Goal: Transaction & Acquisition: Purchase product/service

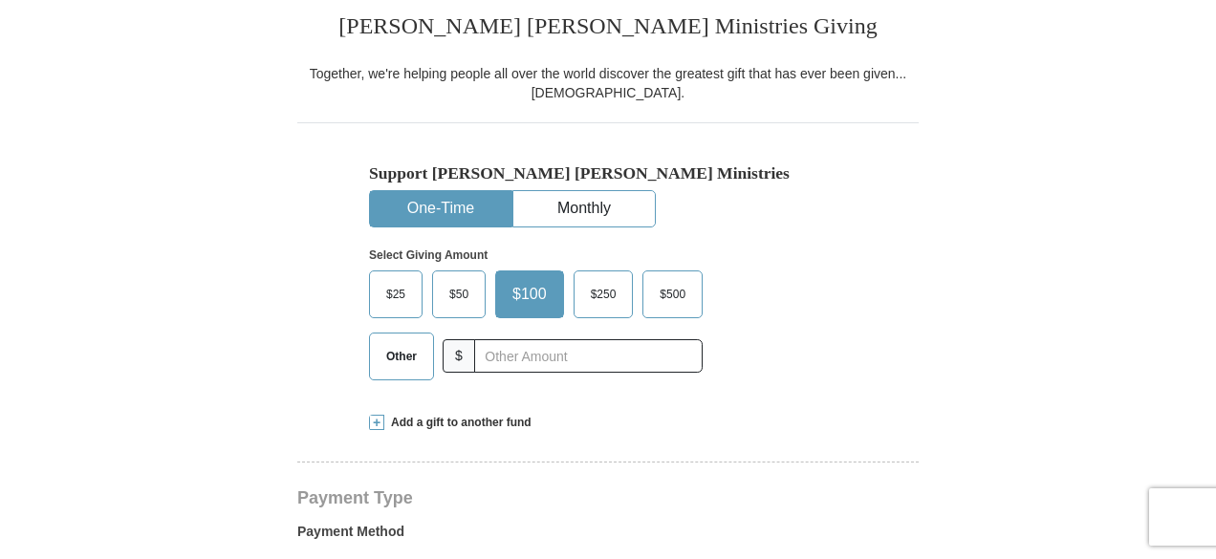
scroll to position [601, 0]
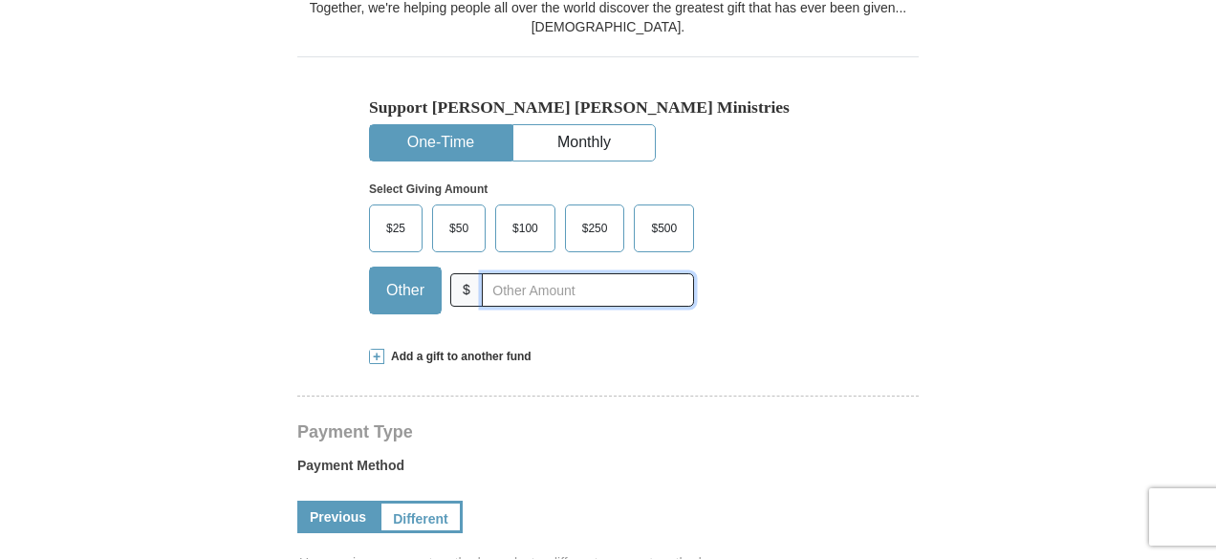
click at [507, 288] on input "text" at bounding box center [588, 290] width 212 height 33
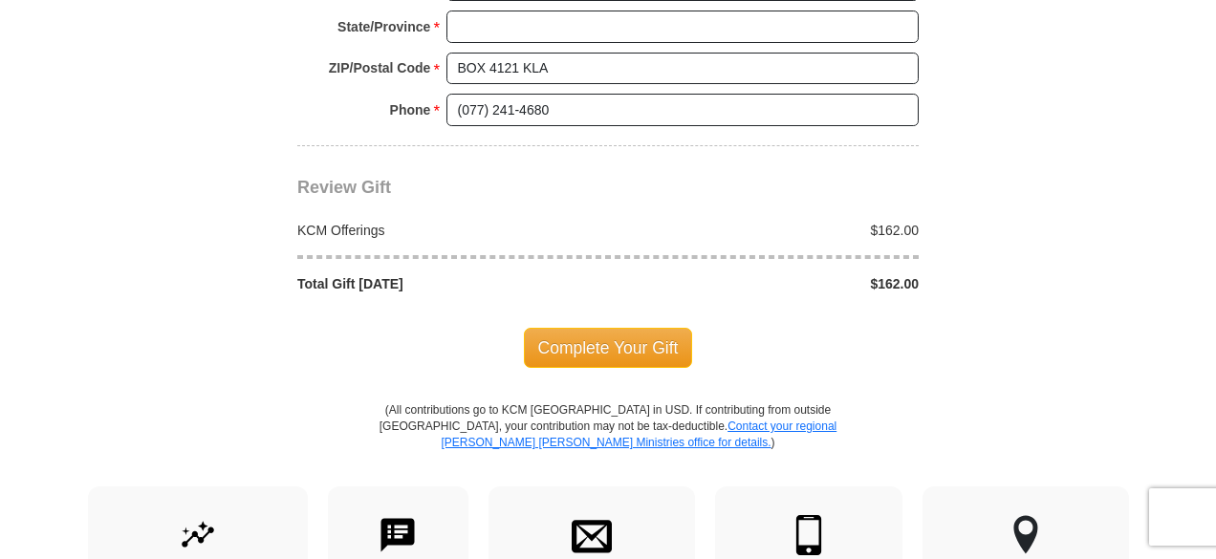
scroll to position [1741, 0]
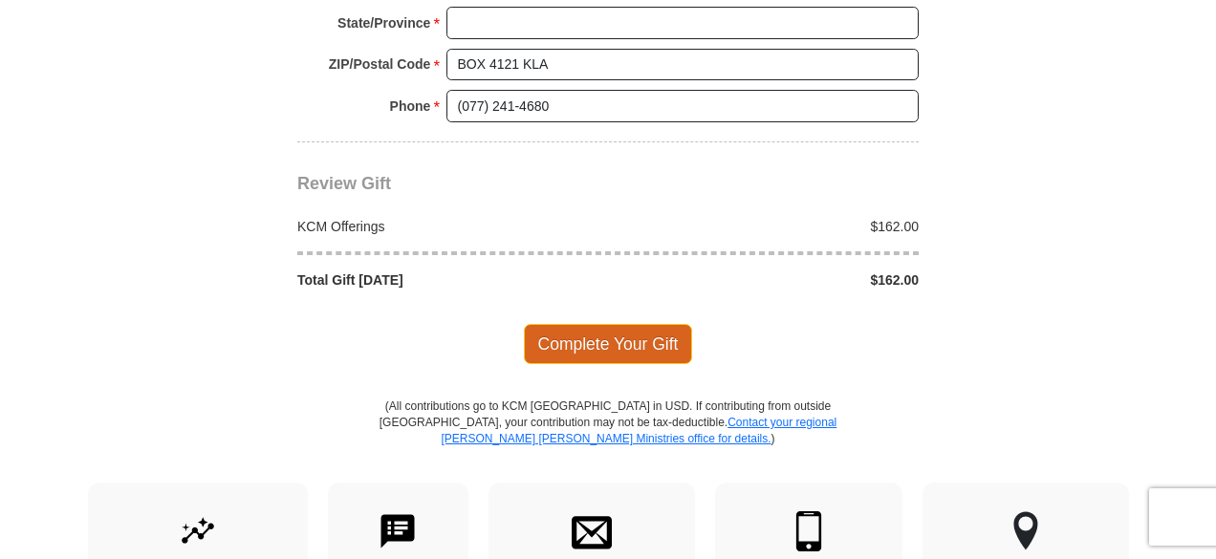
type input "162"
click at [614, 338] on span "Complete Your Gift" at bounding box center [608, 344] width 169 height 40
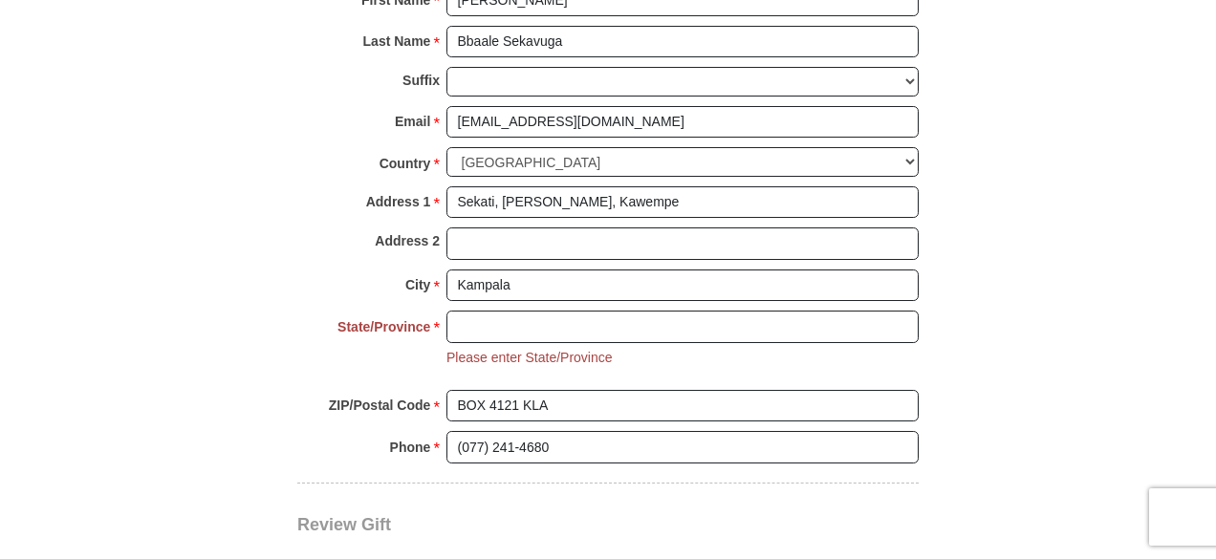
scroll to position [1429, 0]
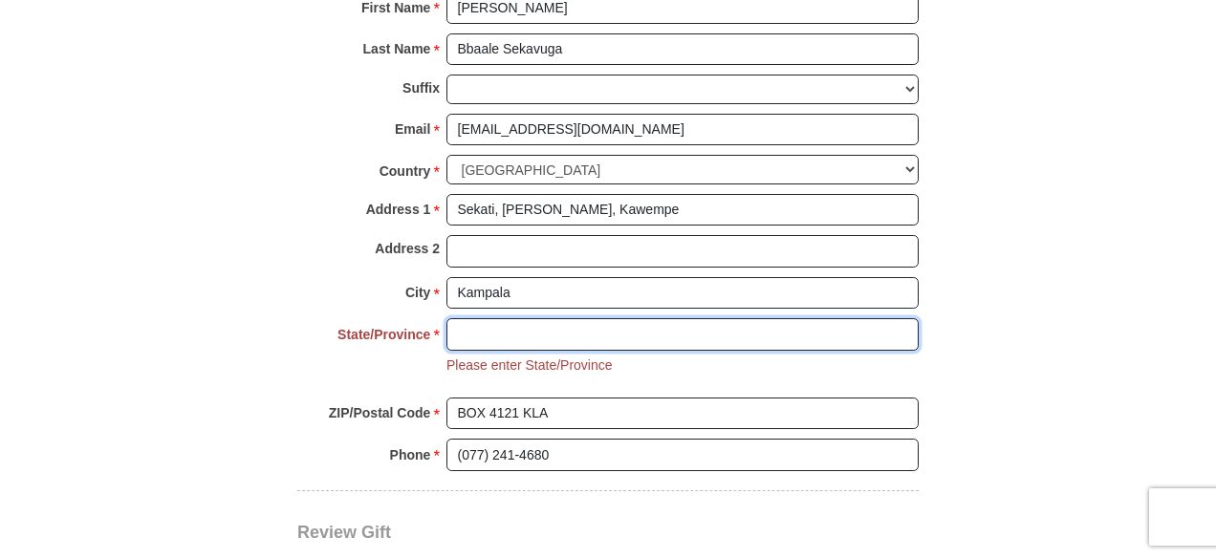
click at [469, 318] on input "State/Province *" at bounding box center [683, 334] width 472 height 33
type input "[GEOGRAPHIC_DATA]"
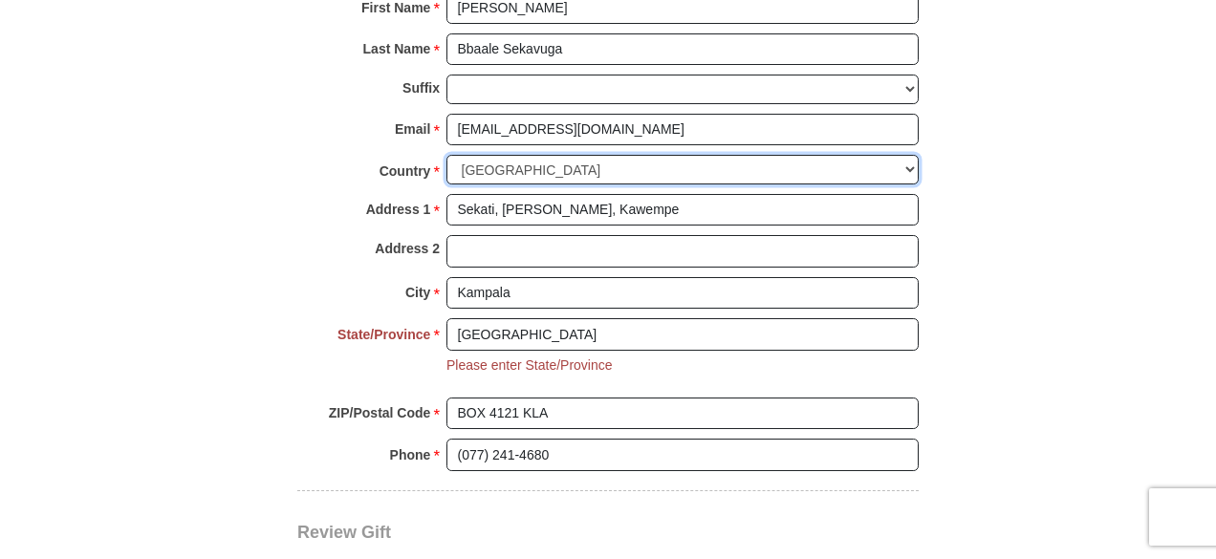
click at [486, 167] on select "United States of America Canada Antigua and Barbuda Argentina Armenia Aruba Aus…" at bounding box center [683, 170] width 472 height 30
select select "UA"
click at [507, 162] on select "United States of America Canada Antigua and Barbuda Argentina Armenia Aruba Aus…" at bounding box center [683, 170] width 472 height 30
click at [591, 155] on select "United States of America Canada Antigua and Barbuda Argentina Armenia Aruba Aus…" at bounding box center [683, 170] width 472 height 30
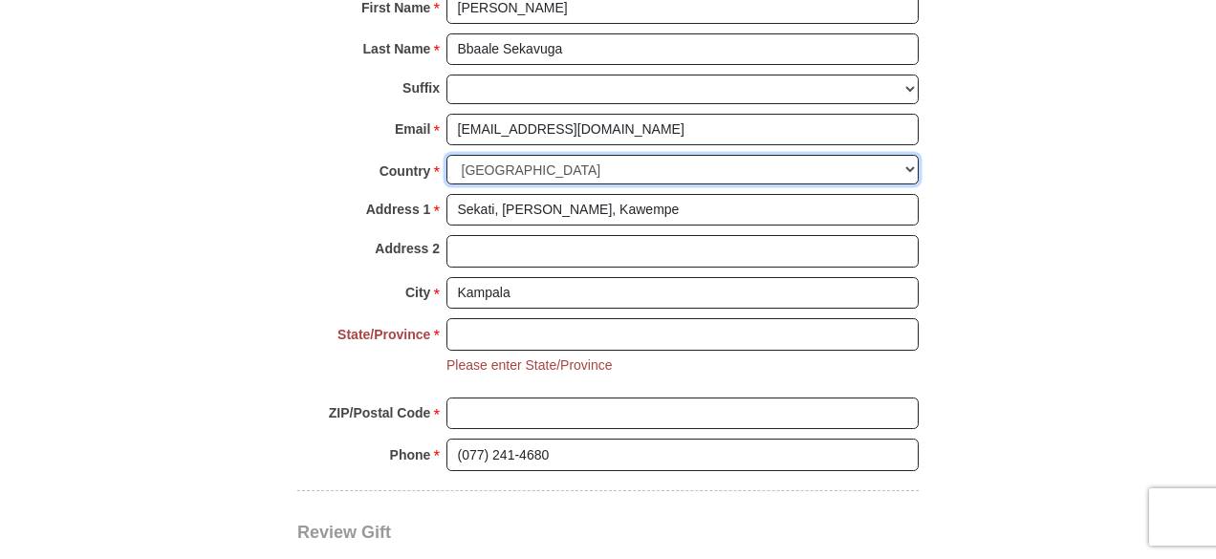
click at [580, 155] on select "United States of America Canada Antigua and Barbuda Argentina Armenia Aruba Aus…" at bounding box center [683, 170] width 472 height 30
click at [522, 155] on select "United States of America Canada Antigua and Barbuda Argentina Armenia Aruba Aus…" at bounding box center [683, 170] width 472 height 30
select select "KE"
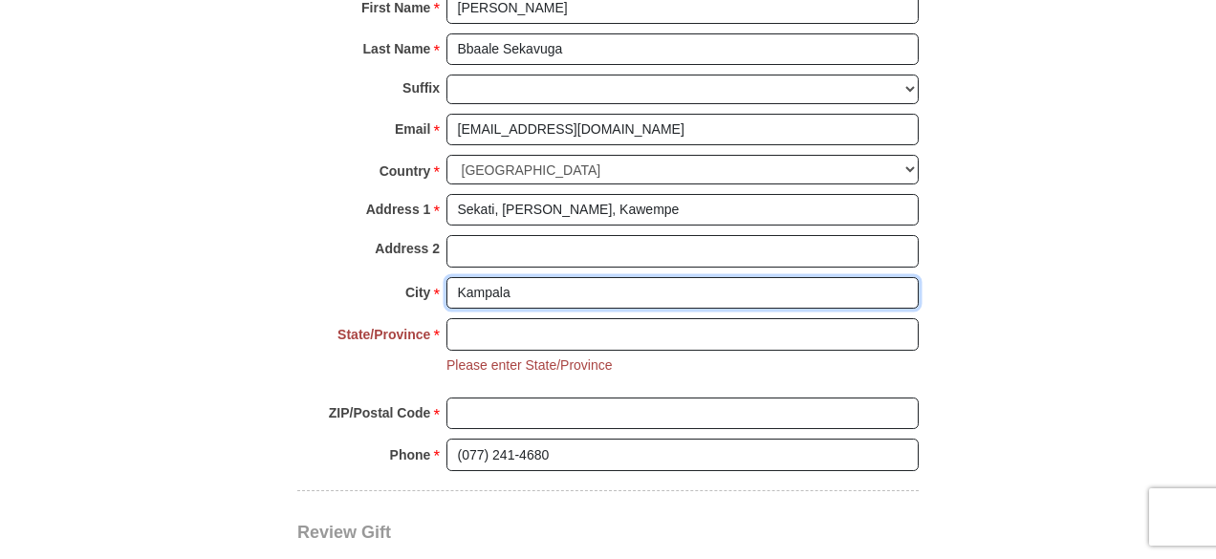
click at [627, 277] on input "Kampala" at bounding box center [683, 293] width 472 height 33
click at [522, 280] on input "Kampala" at bounding box center [683, 293] width 472 height 33
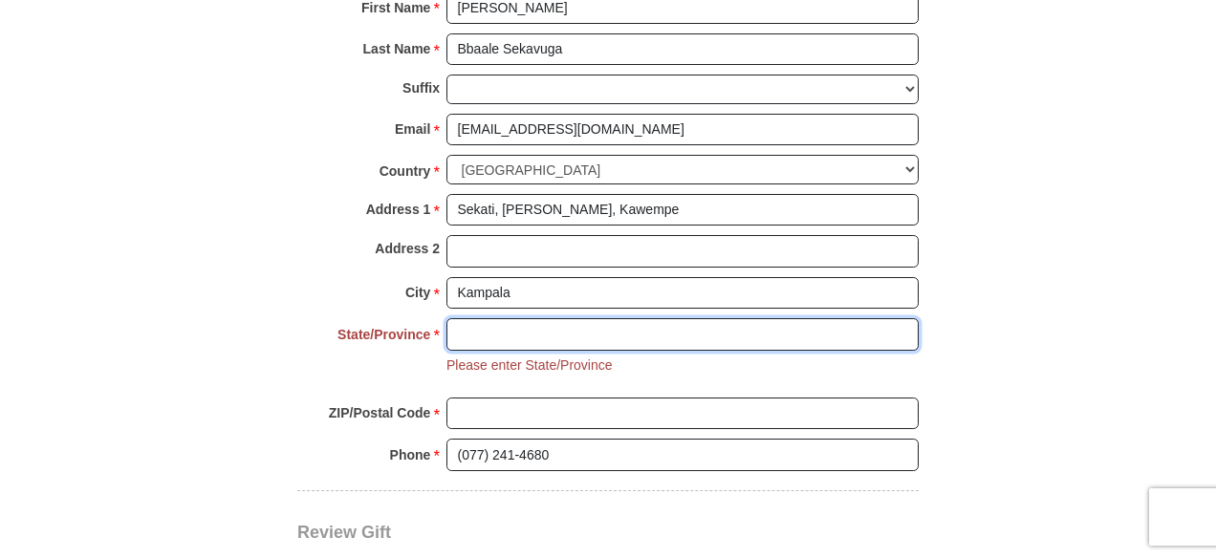
click at [471, 318] on input "State/Province *" at bounding box center [683, 334] width 472 height 33
type input "[GEOGRAPHIC_DATA]"
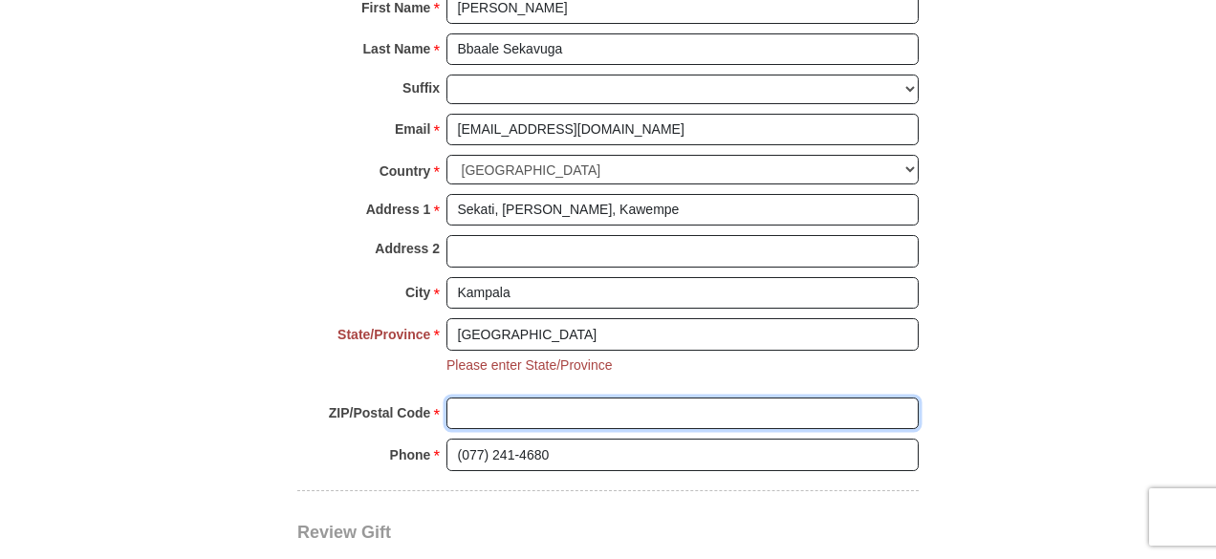
click at [471, 403] on input "ZIP/Postal Code *" at bounding box center [683, 414] width 472 height 33
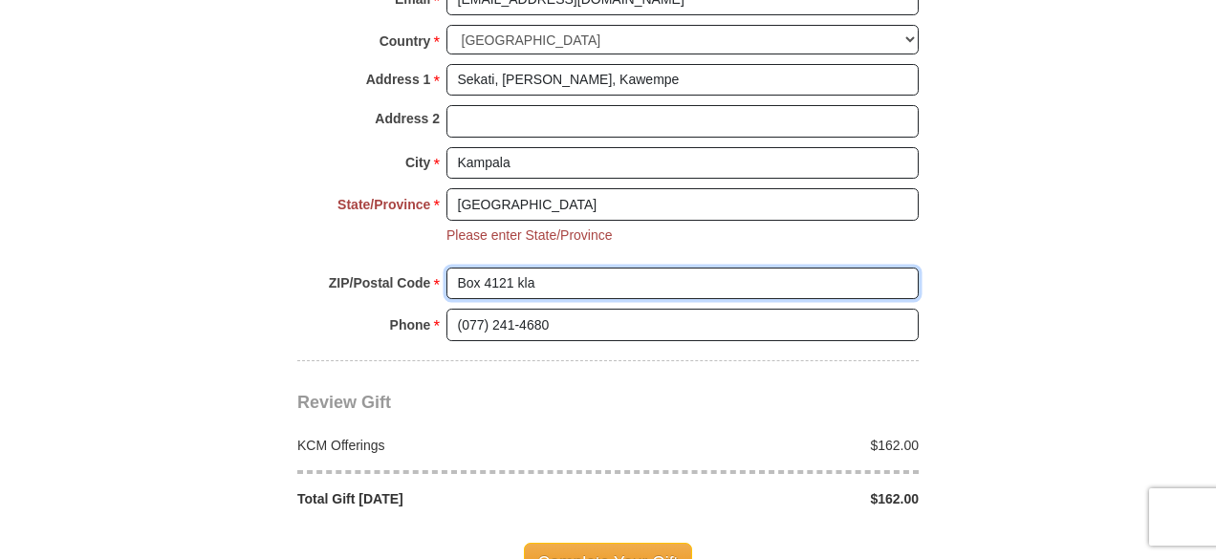
scroll to position [1547, 0]
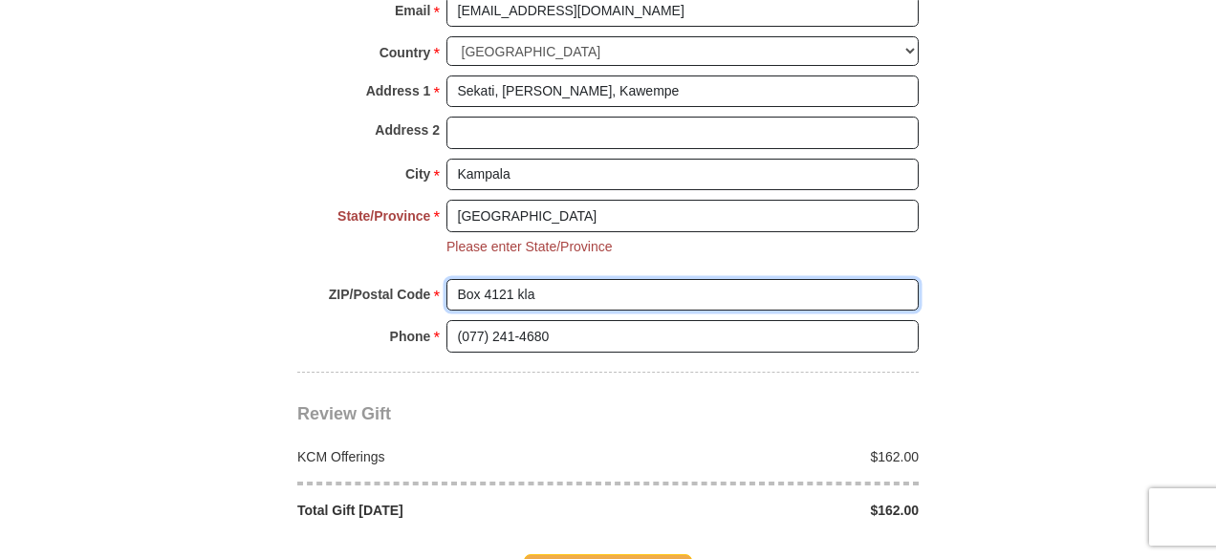
click at [560, 279] on input "Box 4121 kla" at bounding box center [683, 295] width 472 height 33
type input "BOX 4121 KLA"
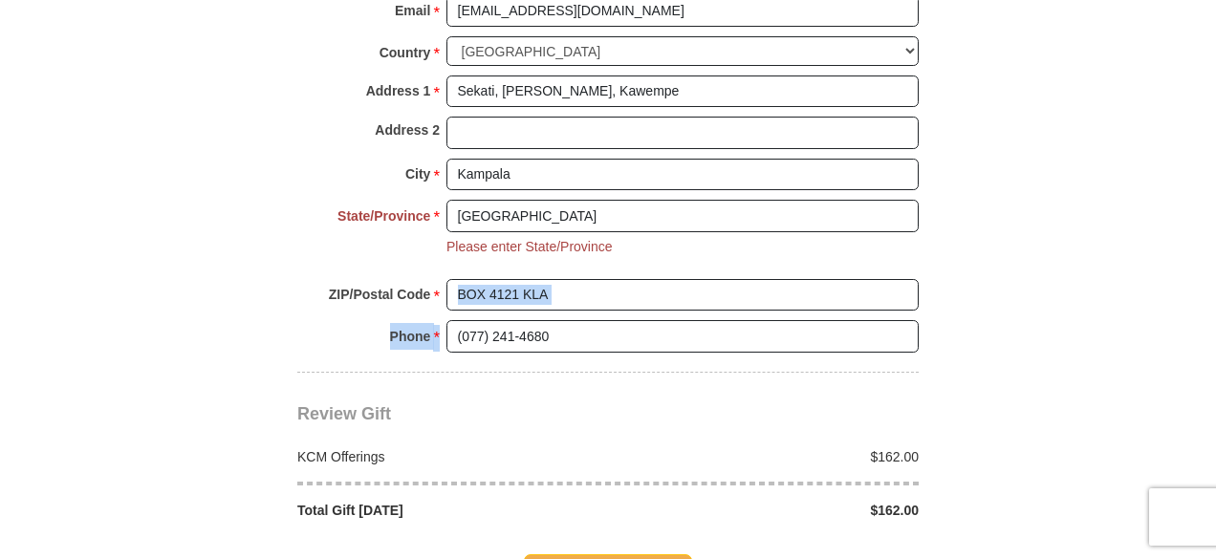
drag, startPoint x: 1216, startPoint y: 289, endPoint x: 1213, endPoint y: 336, distance: 46.9
click at [1213, 336] on body "It looks like you’re located outside the United States. Click here to give to y…" at bounding box center [608, 204] width 1216 height 3502
